Goal: Task Accomplishment & Management: Use online tool/utility

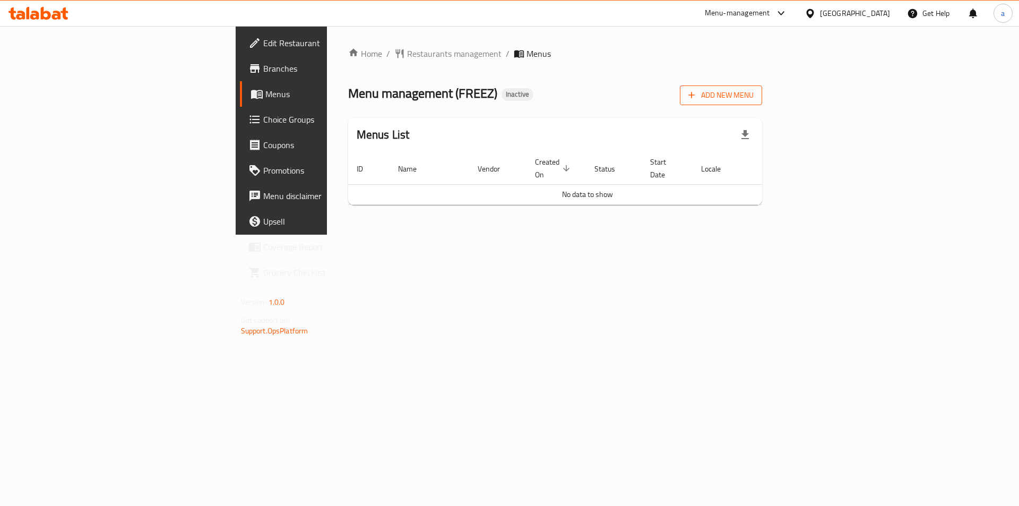
click at [697, 94] on icon "button" at bounding box center [691, 95] width 11 height 11
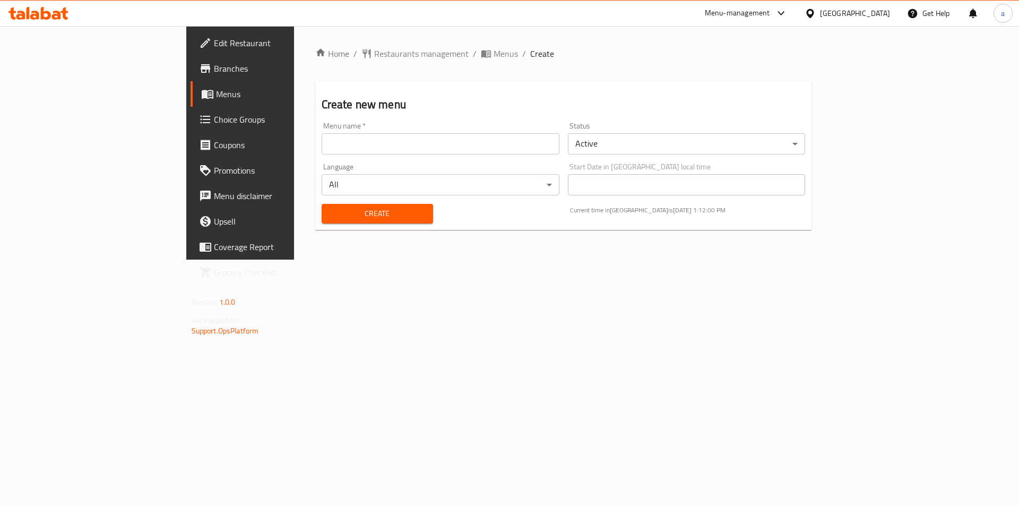
click at [372, 146] on input "text" at bounding box center [441, 143] width 238 height 21
type input "12/9 aya"
click at [322, 206] on button "Create" at bounding box center [377, 214] width 111 height 20
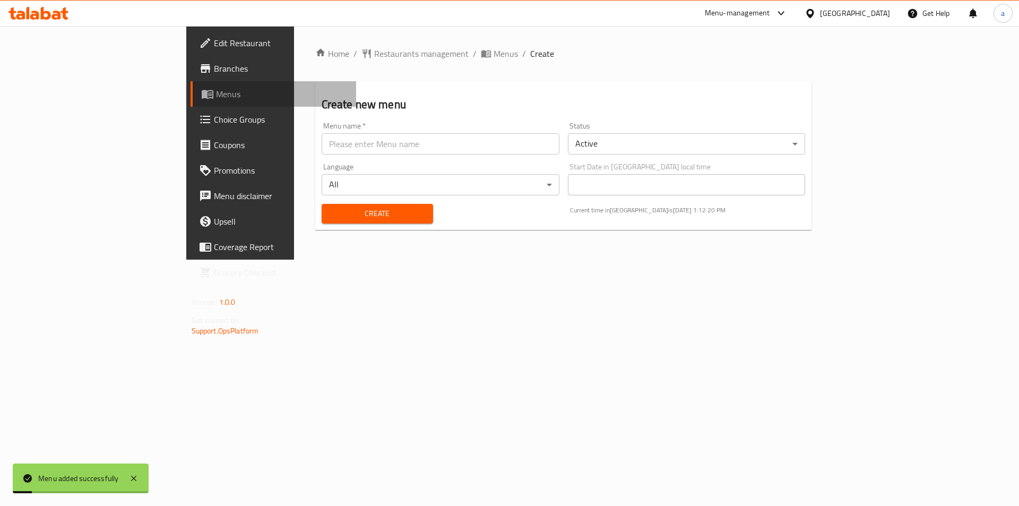
click at [216, 96] on span "Menus" at bounding box center [282, 94] width 132 height 13
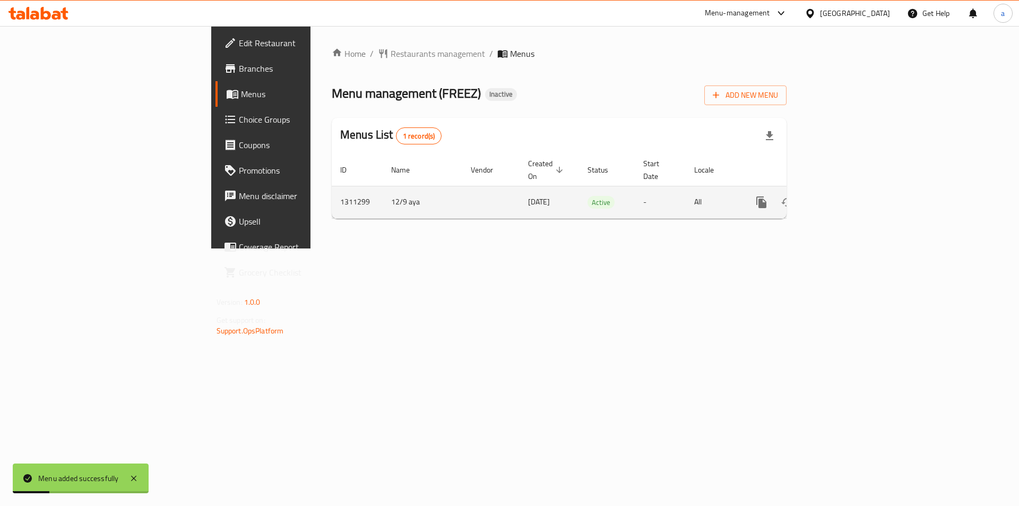
click at [851, 200] on div "enhanced table" at bounding box center [800, 201] width 102 height 25
click at [844, 196] on icon "enhanced table" at bounding box center [838, 202] width 13 height 13
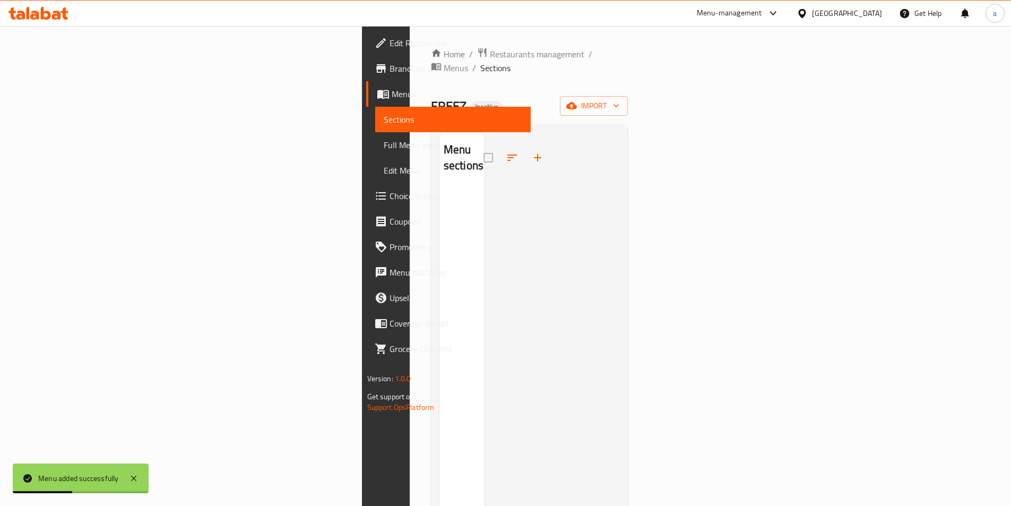
click at [628, 81] on div "Home / Restaurants management / Menus / Sections FREEZ Inactive import Menu sec…" at bounding box center [529, 347] width 197 height 600
click at [619, 99] on span "import" at bounding box center [593, 105] width 51 height 13
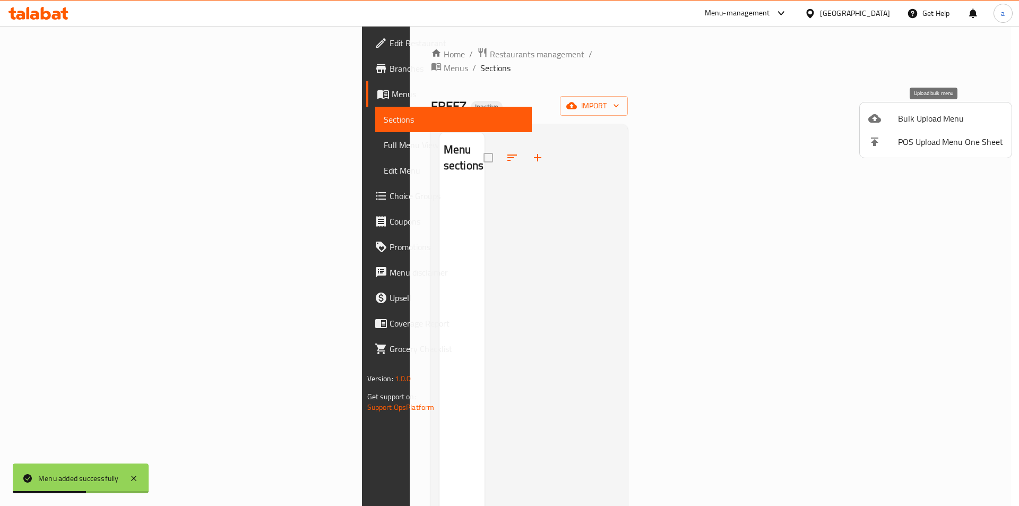
click at [942, 114] on span "Bulk Upload Menu" at bounding box center [950, 118] width 105 height 13
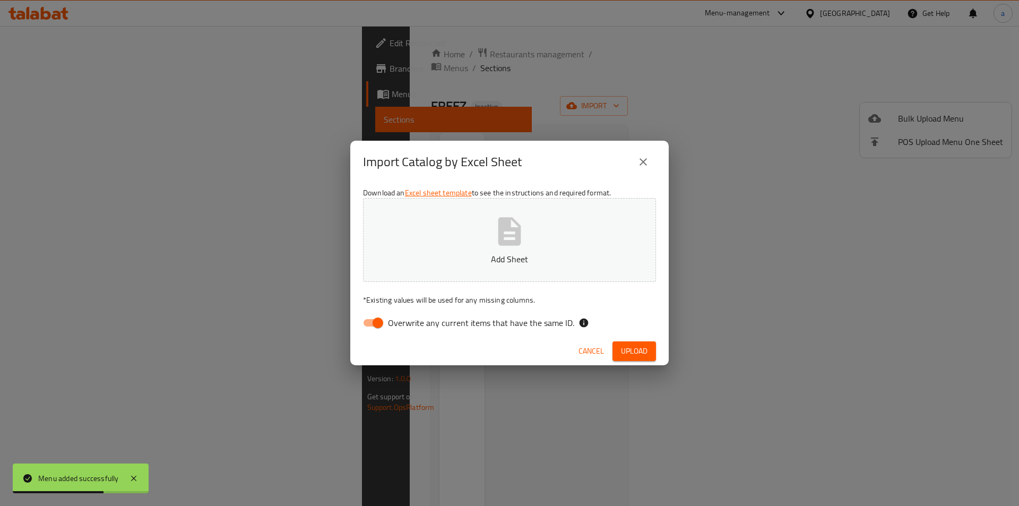
click at [491, 323] on span "Overwrite any current items that have the same ID." at bounding box center [481, 322] width 186 height 13
click at [408, 323] on input "Overwrite any current items that have the same ID." at bounding box center [378, 323] width 60 height 20
checkbox input "false"
click at [524, 255] on p "Add Sheet" at bounding box center [509, 259] width 260 height 13
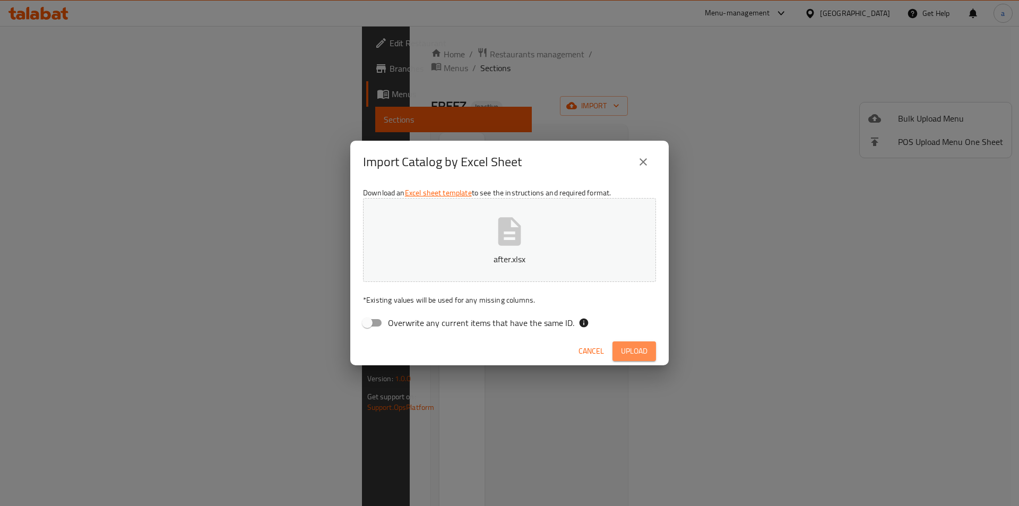
click at [640, 348] on span "Upload" at bounding box center [634, 350] width 27 height 13
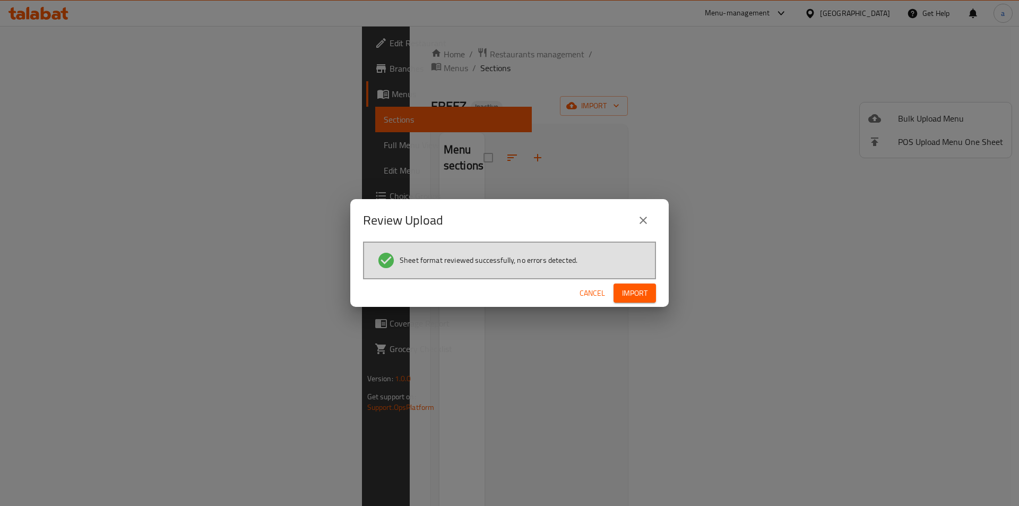
click at [644, 290] on span "Import" at bounding box center [634, 293] width 25 height 13
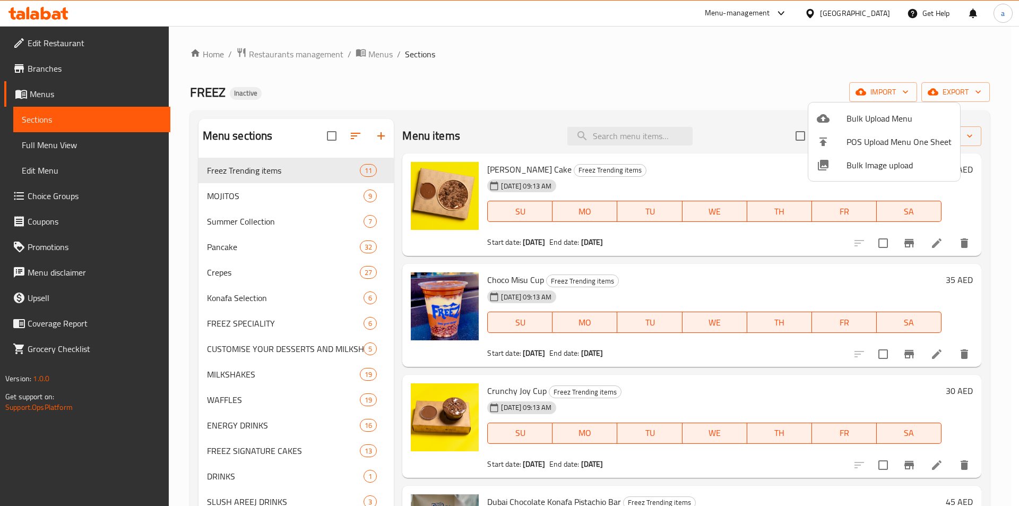
click at [506, 94] on div at bounding box center [509, 253] width 1019 height 506
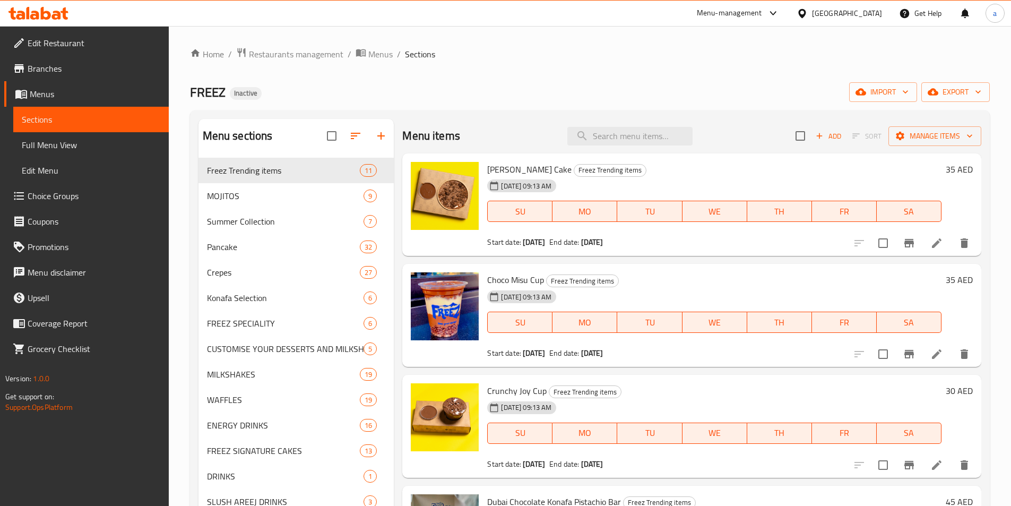
click at [47, 46] on span "Edit Restaurant" at bounding box center [94, 43] width 133 height 13
